Goal: Navigation & Orientation: Find specific page/section

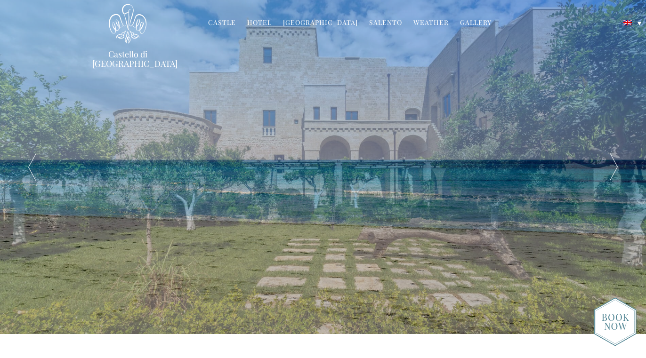
click at [260, 24] on link "Hotel" at bounding box center [259, 23] width 24 height 11
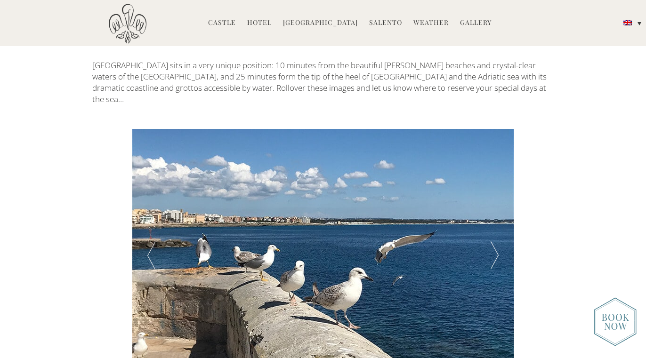
scroll to position [1534, 0]
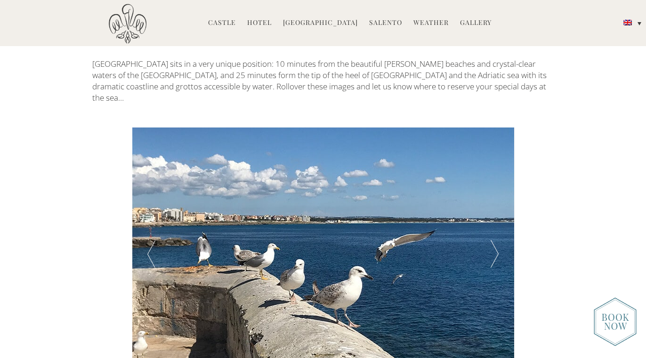
click at [154, 195] on div at bounding box center [151, 255] width 38 height 254
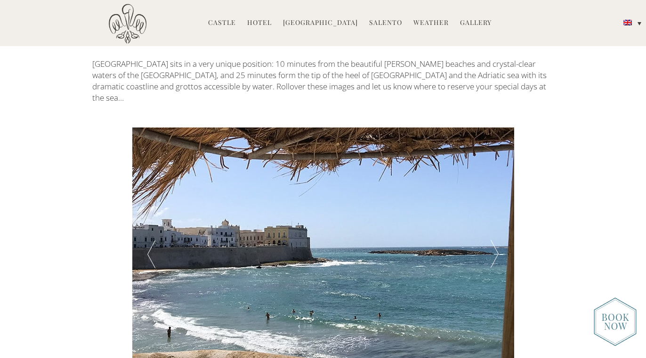
click at [154, 195] on div at bounding box center [151, 255] width 38 height 254
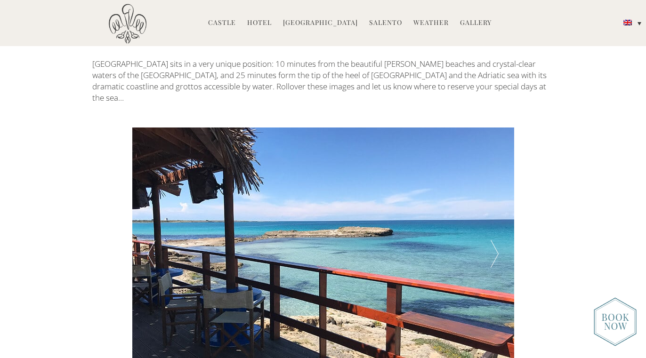
click at [494, 183] on div at bounding box center [495, 255] width 38 height 254
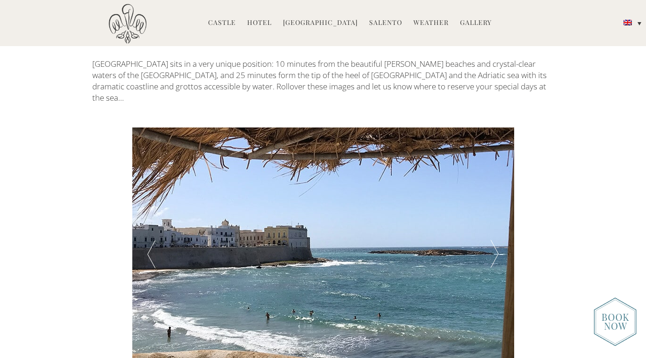
click at [494, 184] on div at bounding box center [495, 255] width 38 height 254
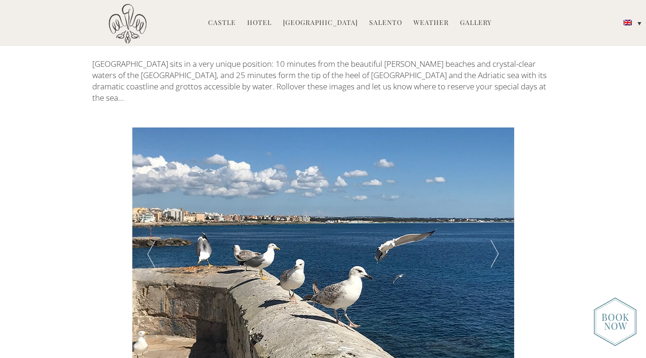
click at [494, 184] on div at bounding box center [495, 255] width 38 height 254
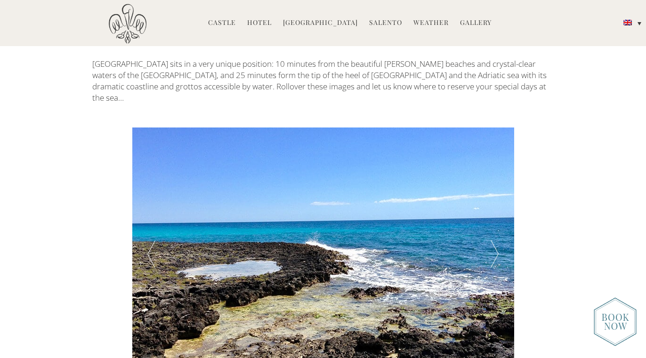
click at [494, 184] on div at bounding box center [495, 255] width 38 height 254
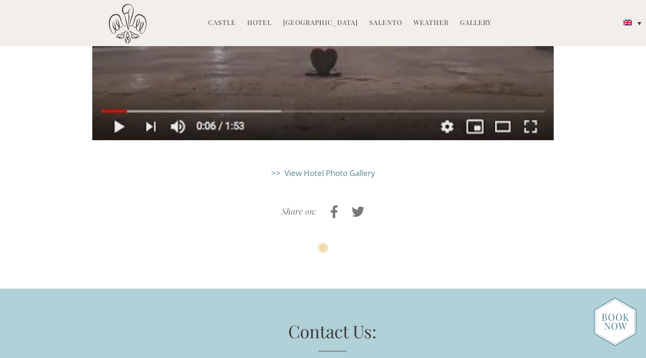
scroll to position [2404, 0]
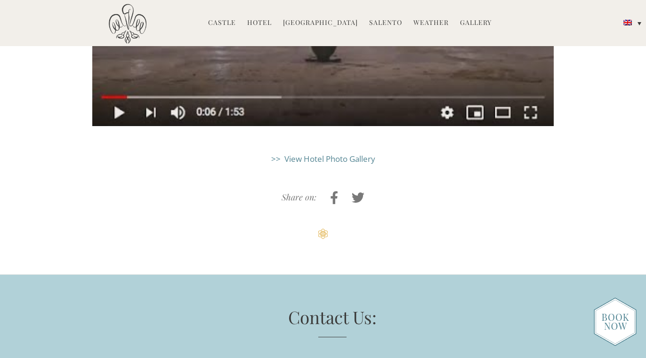
click at [425, 23] on link "Weather" at bounding box center [430, 23] width 35 height 11
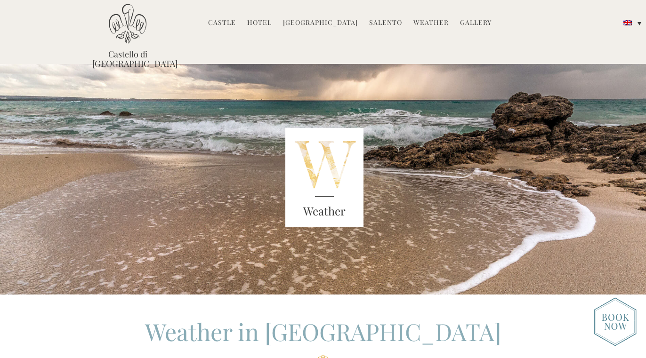
click at [256, 23] on link "Hotel" at bounding box center [259, 23] width 24 height 11
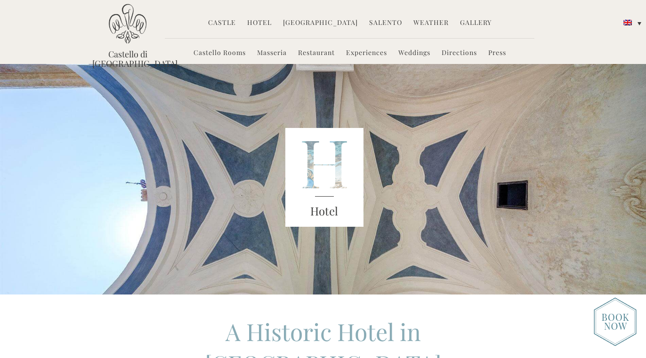
click at [413, 50] on link "Weddings" at bounding box center [414, 53] width 32 height 11
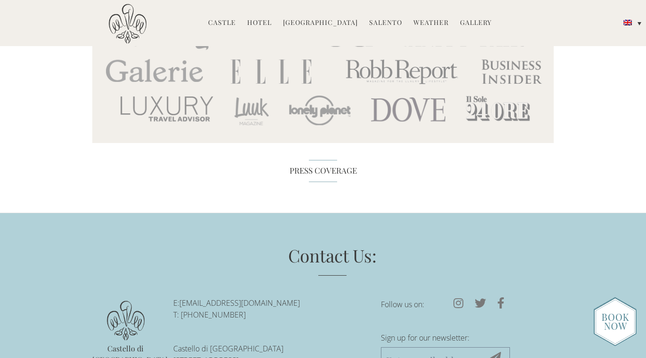
scroll to position [4047, 0]
